Goal: Task Accomplishment & Management: Complete application form

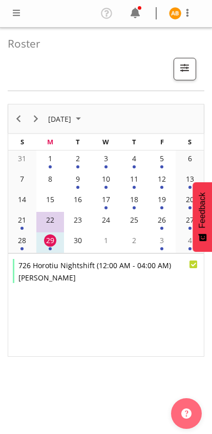
click at [16, 8] on span at bounding box center [16, 13] width 12 height 12
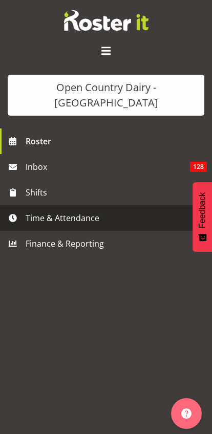
click at [37, 210] on span "Time & Attendance" at bounding box center [109, 217] width 166 height 15
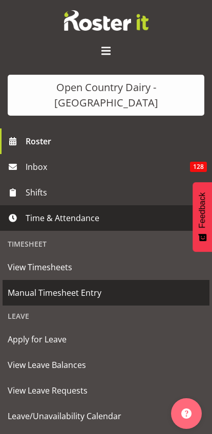
click at [20, 285] on span "Manual Timesheet Entry" at bounding box center [106, 292] width 196 height 15
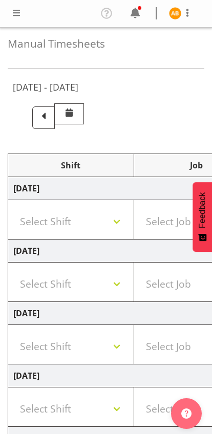
select select "78954"
select select "78987"
click at [55, 117] on span at bounding box center [43, 117] width 23 height 23
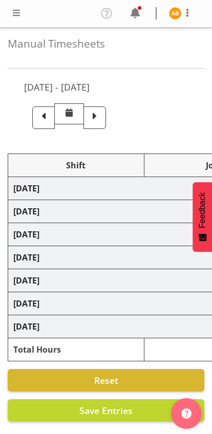
select select "78954"
select select "78987"
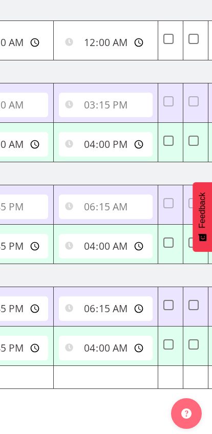
scroll to position [0, 434]
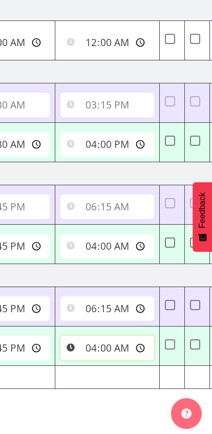
click at [83, 345] on input "04:00:00" at bounding box center [107, 348] width 94 height 25
type input "05:00:00"
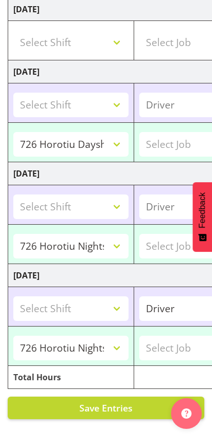
scroll to position [0, 0]
click at [134, 403] on button "Save Entries" at bounding box center [106, 407] width 196 height 23
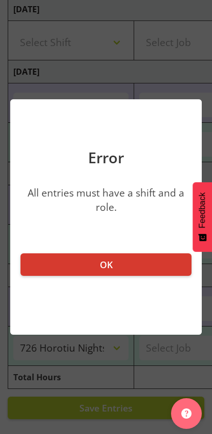
click at [141, 263] on button "OK" at bounding box center [105, 264] width 171 height 23
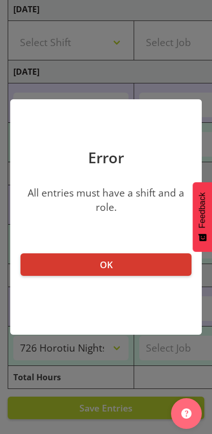
click at [166, 267] on button "OK" at bounding box center [105, 264] width 171 height 23
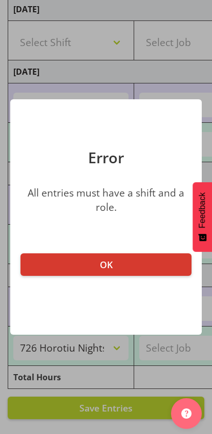
click at [149, 262] on button "OK" at bounding box center [105, 264] width 171 height 23
